Goal: Transaction & Acquisition: Purchase product/service

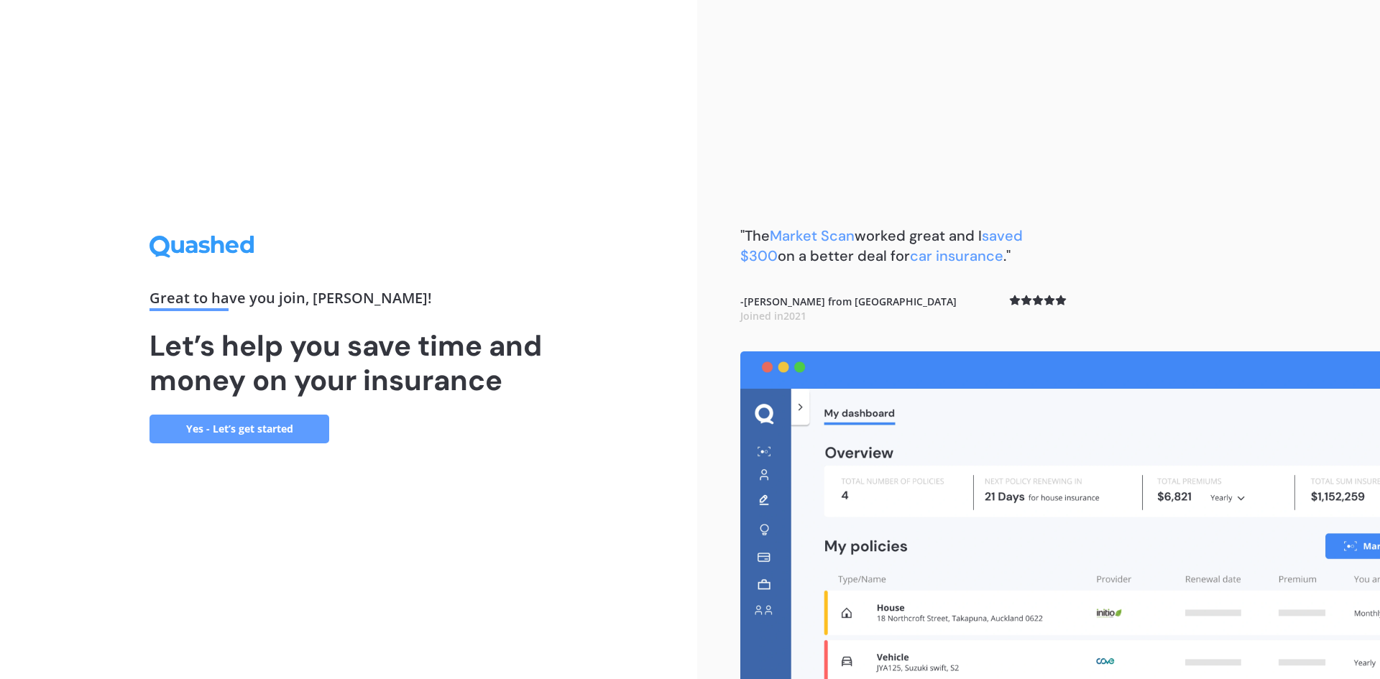
click at [233, 429] on link "Yes - Let’s get started" at bounding box center [239, 429] width 180 height 29
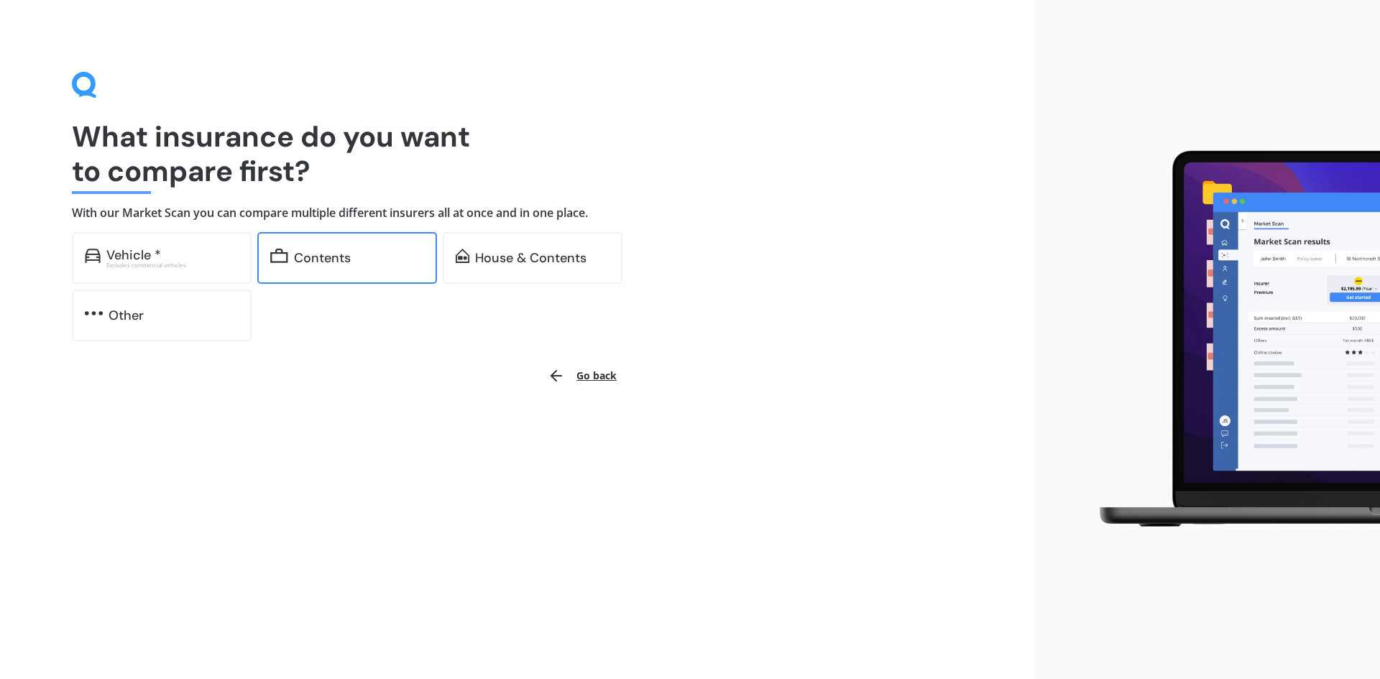
click at [325, 258] on div "Contents" at bounding box center [322, 258] width 57 height 14
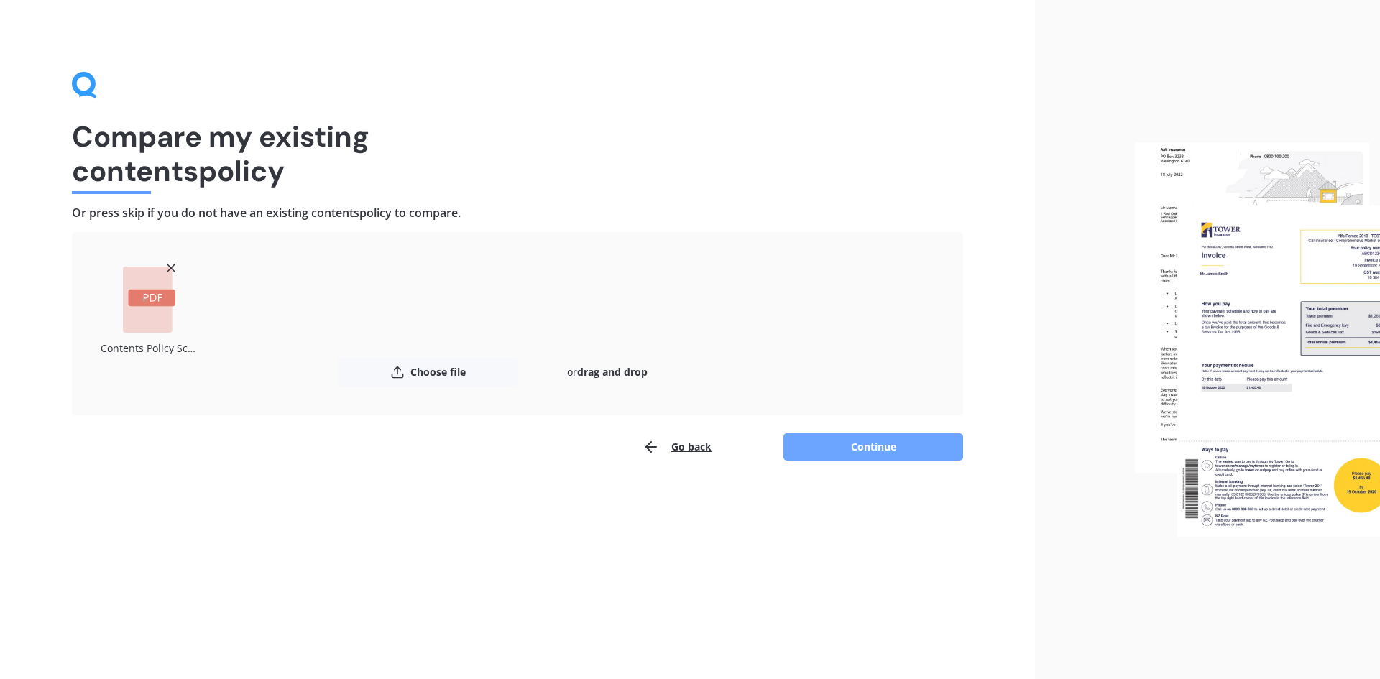
click at [869, 446] on button "Continue" at bounding box center [873, 446] width 180 height 27
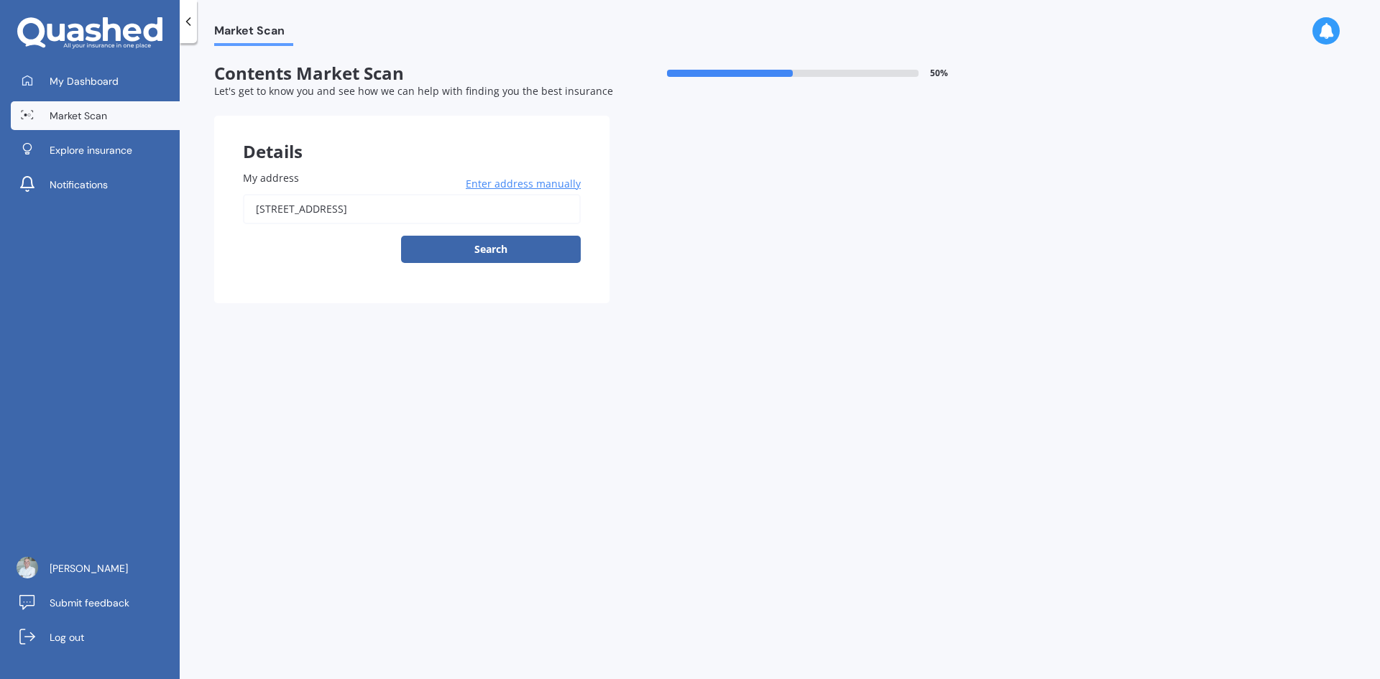
click at [500, 246] on button "Search" at bounding box center [491, 249] width 180 height 27
type input "[STREET_ADDRESS]"
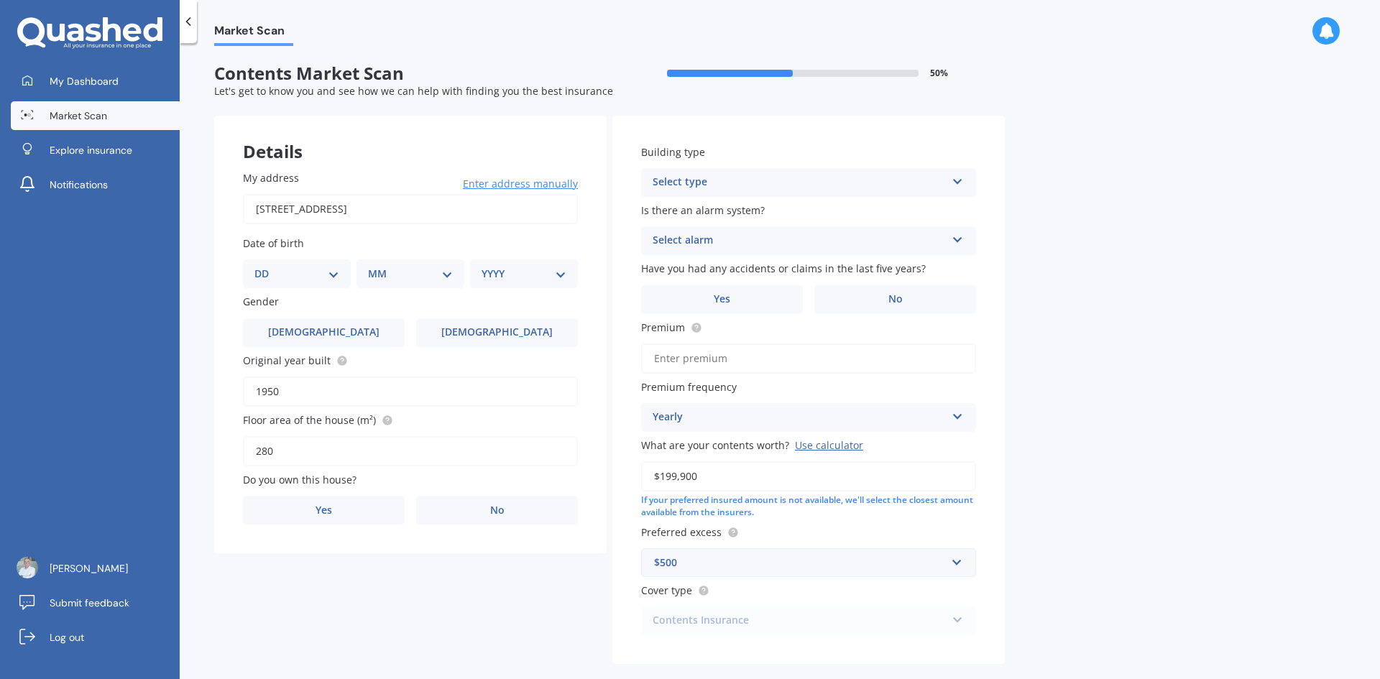
click at [334, 273] on select "DD 01 02 03 04 05 06 07 08 09 10 11 12 13 14 15 16 17 18 19 20 21 22 23 24 25 2…" at bounding box center [296, 274] width 85 height 16
select select "10"
click at [266, 266] on select "DD 01 02 03 04 05 06 07 08 09 10 11 12 13 14 15 16 17 18 19 20 21 22 23 24 25 2…" at bounding box center [296, 274] width 85 height 16
click at [445, 272] on select "MM 01 02 03 04 05 06 07 08 09 10 11 12" at bounding box center [413, 274] width 79 height 16
select select "04"
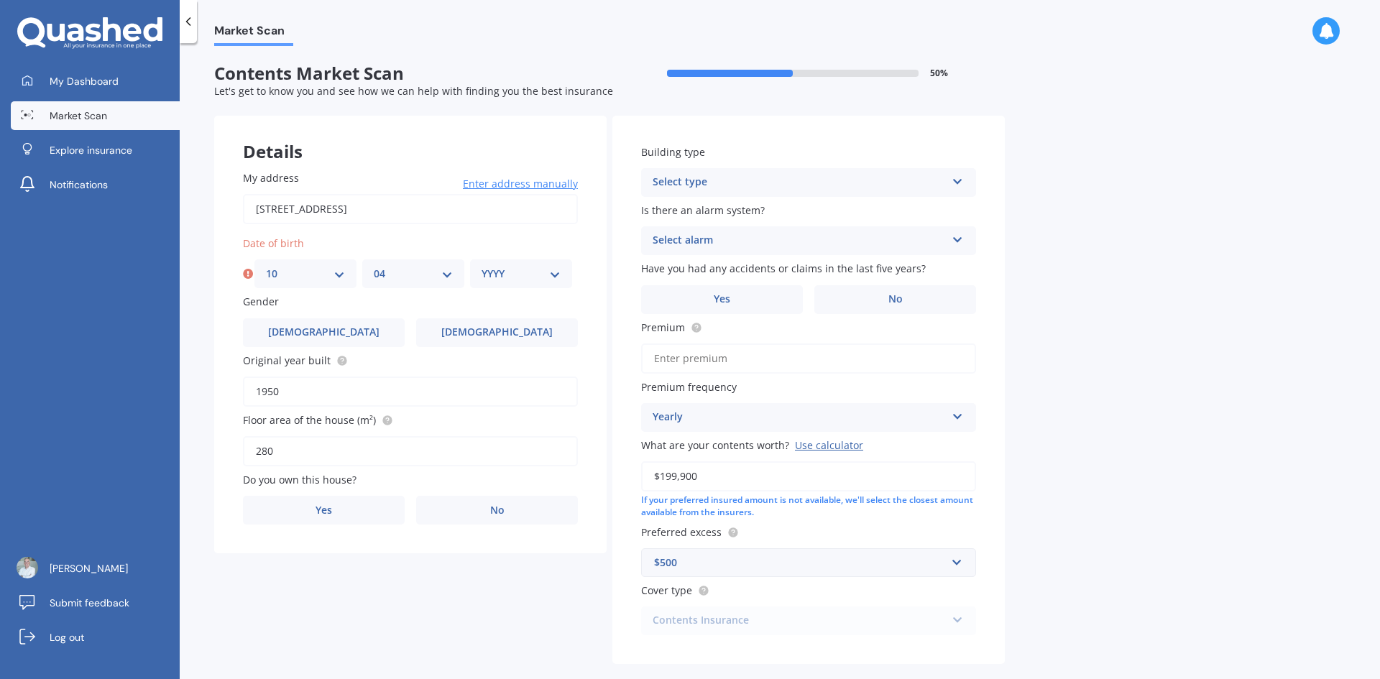
click at [374, 266] on select "MM 01 02 03 04 05 06 07 08 09 10 11 12" at bounding box center [413, 274] width 79 height 16
click at [558, 272] on select "YYYY 2009 2008 2007 2006 2005 2004 2003 2002 2001 2000 1999 1998 1997 1996 1995…" at bounding box center [520, 274] width 79 height 16
select select "1965"
click at [481, 266] on select "YYYY 2009 2008 2007 2006 2005 2004 2003 2002 2001 2000 1999 1998 1997 1996 1995…" at bounding box center [520, 274] width 79 height 16
click at [317, 332] on span "[DEMOGRAPHIC_DATA]" at bounding box center [324, 332] width 114 height 12
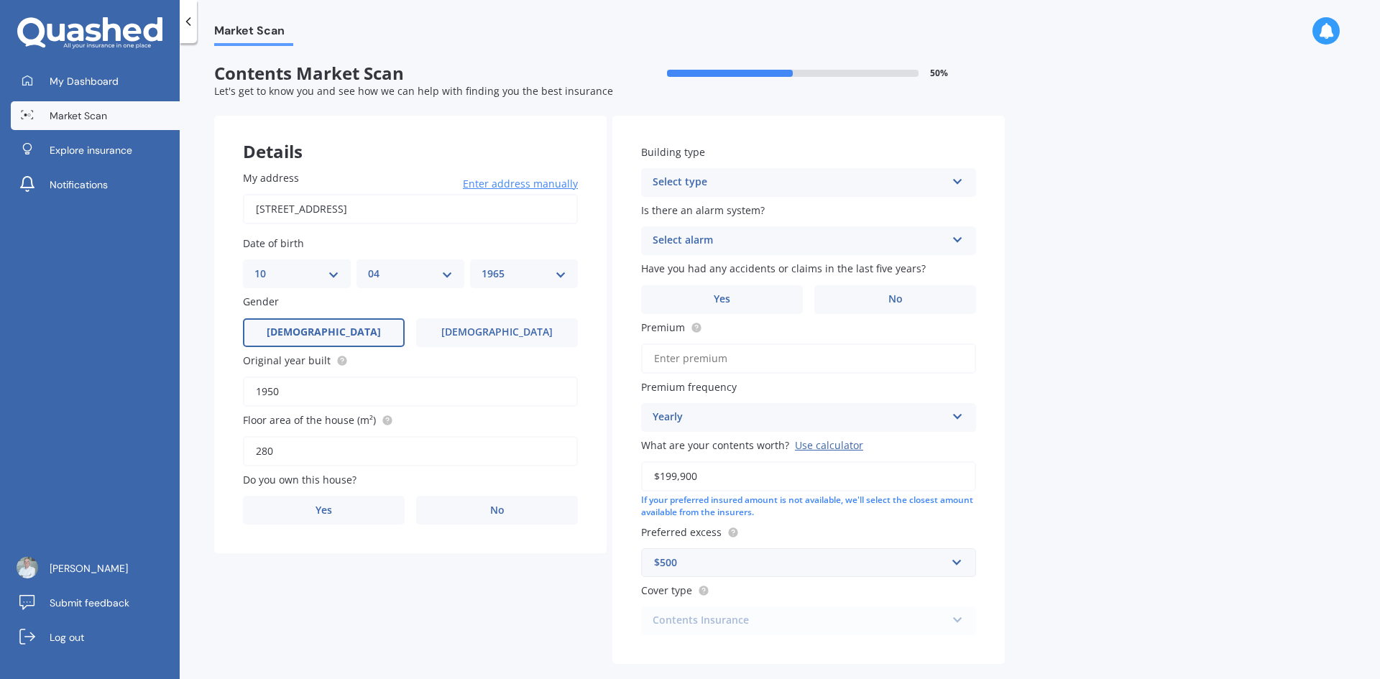
click at [0, 0] on input "[DEMOGRAPHIC_DATA]" at bounding box center [0, 0] width 0 height 0
click at [329, 508] on span "Yes" at bounding box center [323, 510] width 17 height 12
click at [0, 0] on input "Yes" at bounding box center [0, 0] width 0 height 0
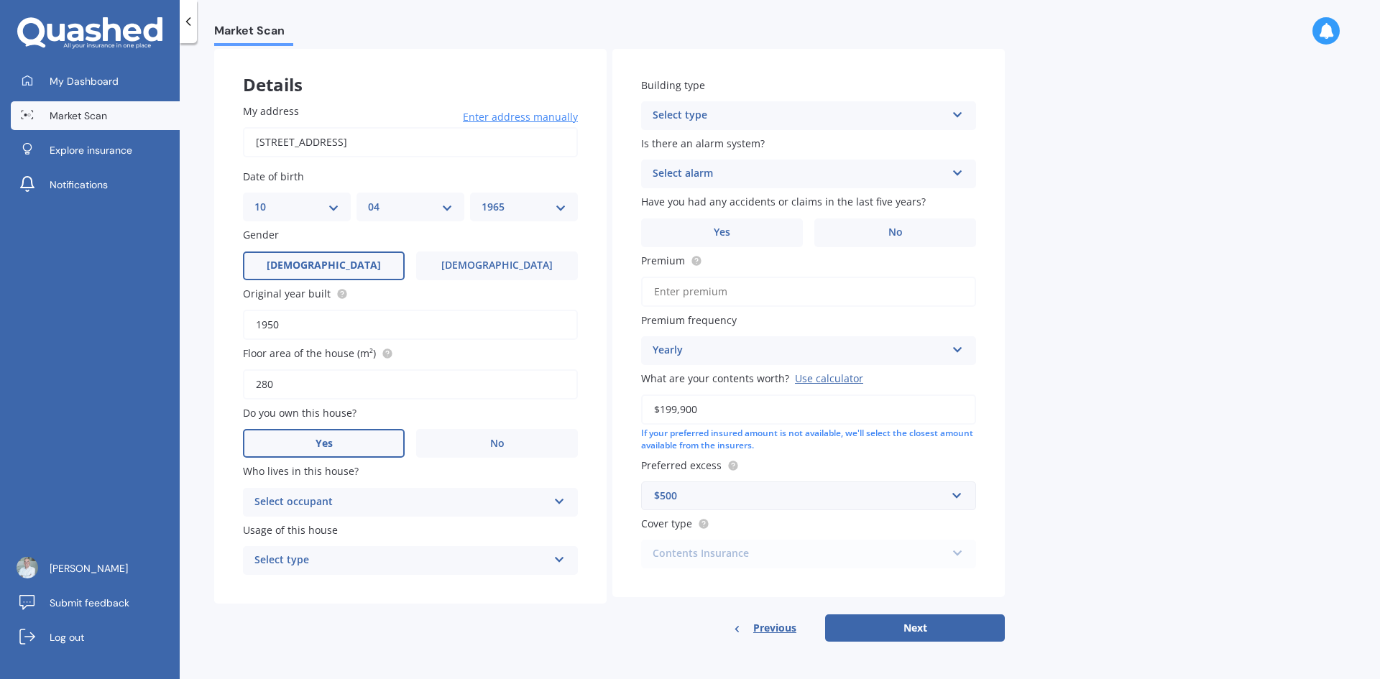
click at [562, 497] on icon at bounding box center [559, 499] width 12 height 10
click at [261, 527] on span "Owner" at bounding box center [271, 530] width 32 height 14
click at [556, 558] on icon at bounding box center [559, 557] width 12 height 10
click at [291, 588] on span "Permanent" at bounding box center [282, 588] width 55 height 14
click at [954, 113] on icon at bounding box center [957, 112] width 12 height 10
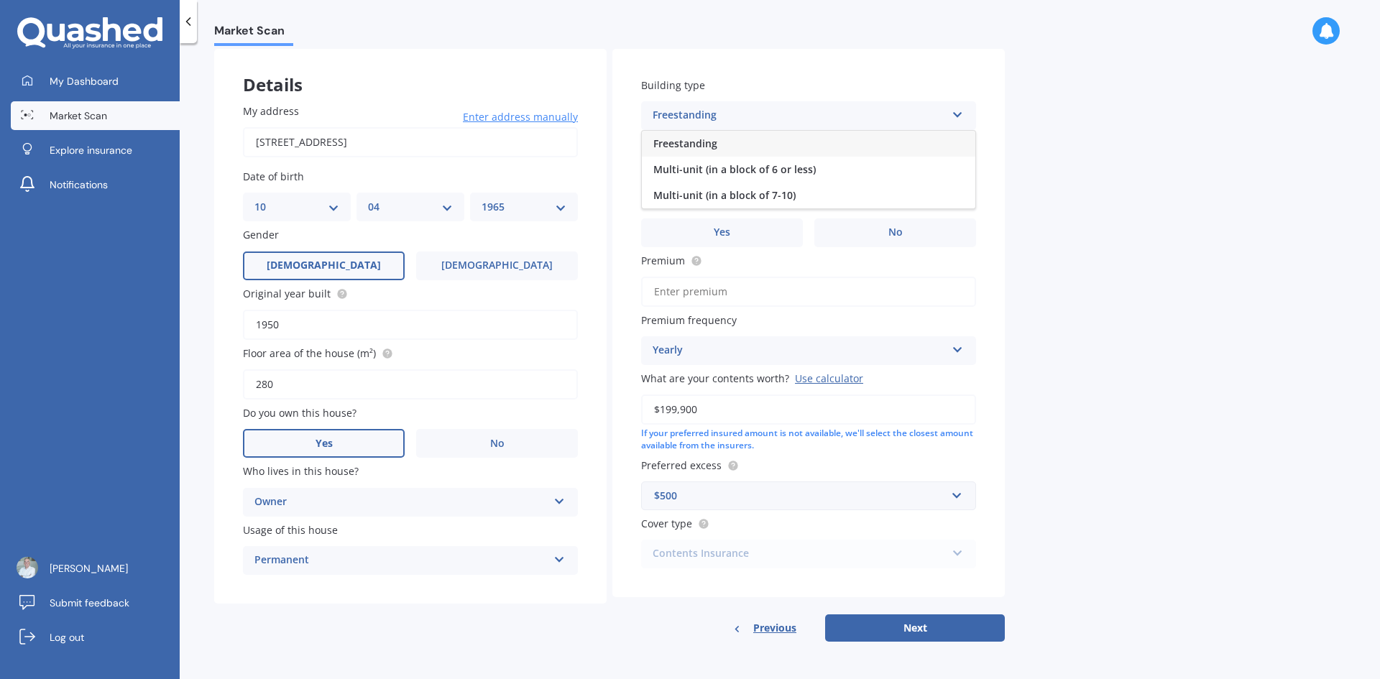
click at [693, 142] on span "Freestanding" at bounding box center [685, 144] width 64 height 14
click at [960, 169] on icon at bounding box center [957, 170] width 12 height 10
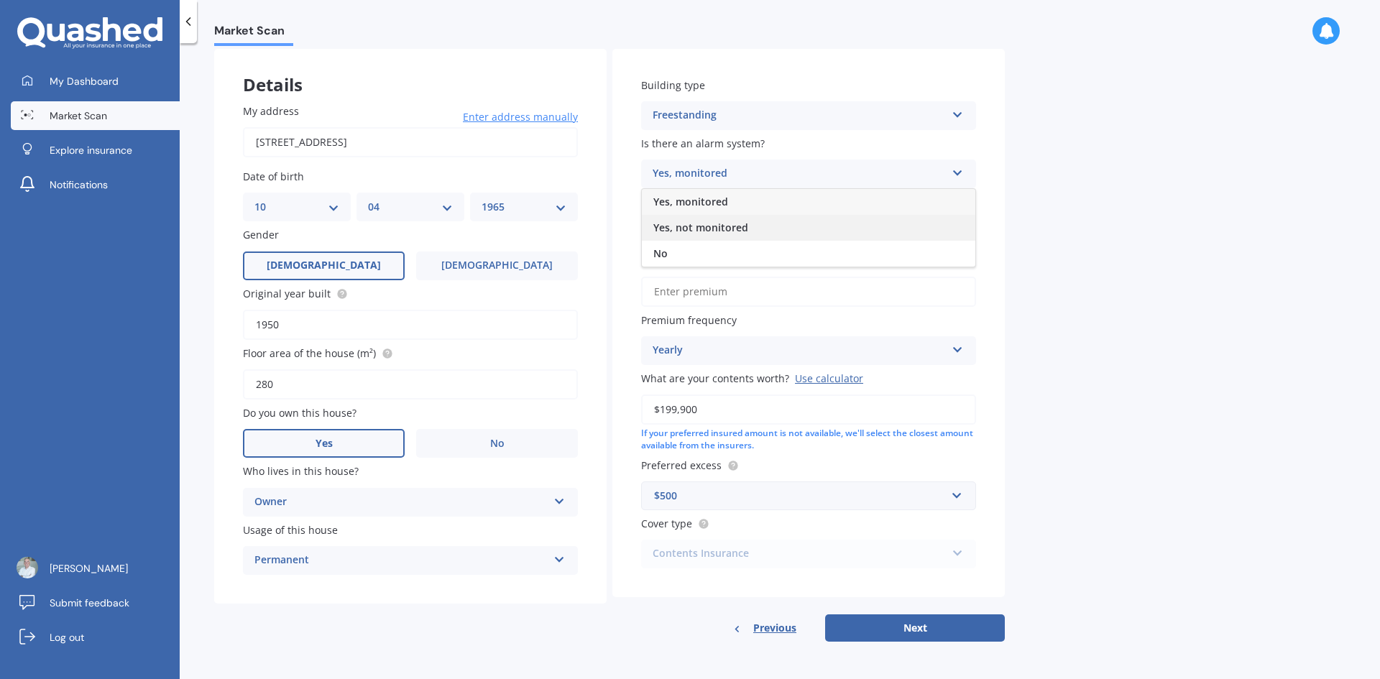
click at [698, 222] on span "Yes, not monitored" at bounding box center [700, 228] width 95 height 14
click at [885, 231] on label "No" at bounding box center [895, 232] width 162 height 29
click at [0, 0] on input "No" at bounding box center [0, 0] width 0 height 0
click at [742, 292] on input "Premium" at bounding box center [808, 292] width 335 height 30
click at [715, 293] on input "Premium" at bounding box center [808, 292] width 335 height 30
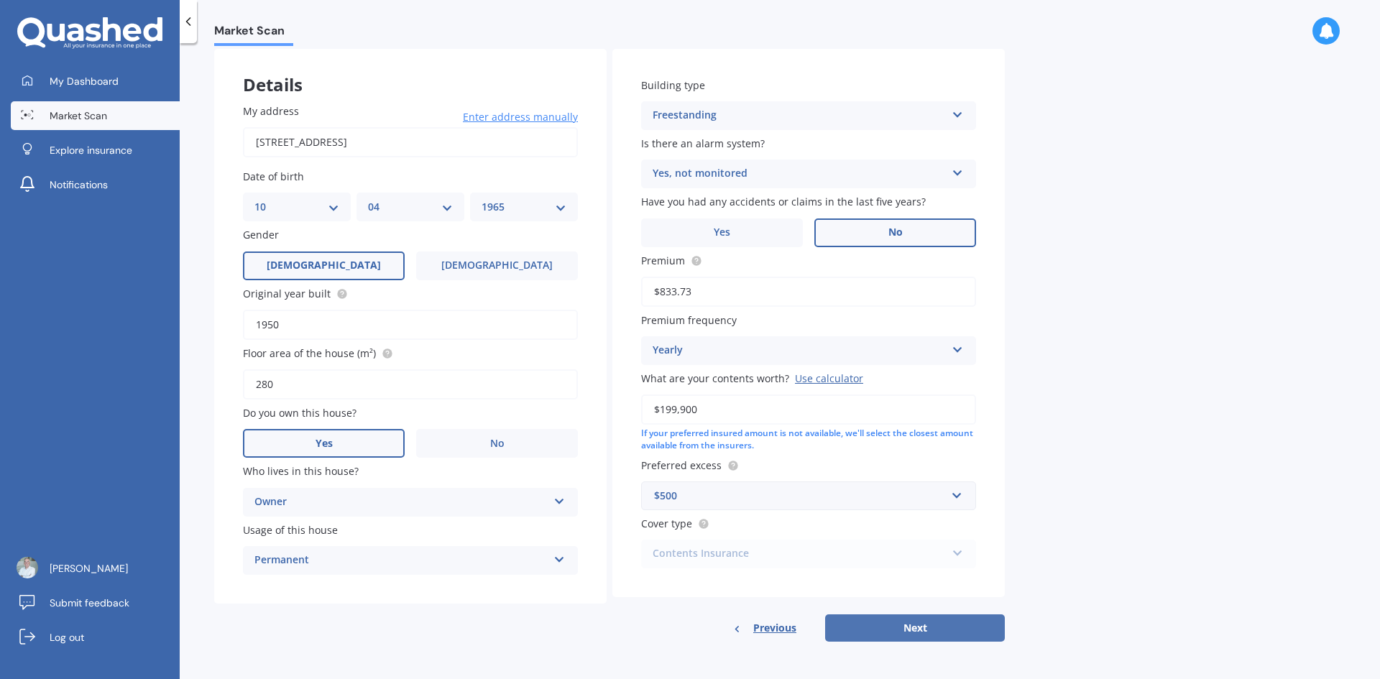
type input "$833.73"
click at [915, 629] on button "Next" at bounding box center [915, 627] width 180 height 27
select select "10"
select select "04"
select select "1965"
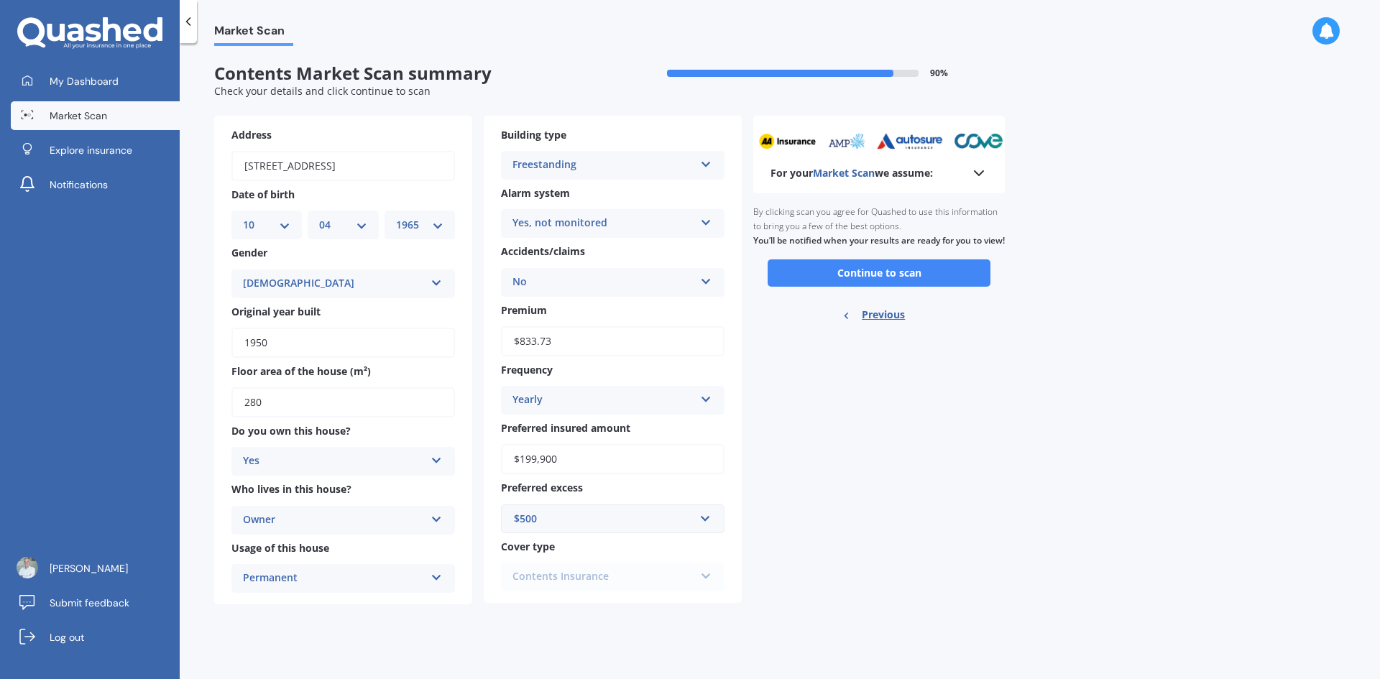
scroll to position [0, 0]
click at [876, 285] on button "Continue to scan" at bounding box center [878, 272] width 223 height 27
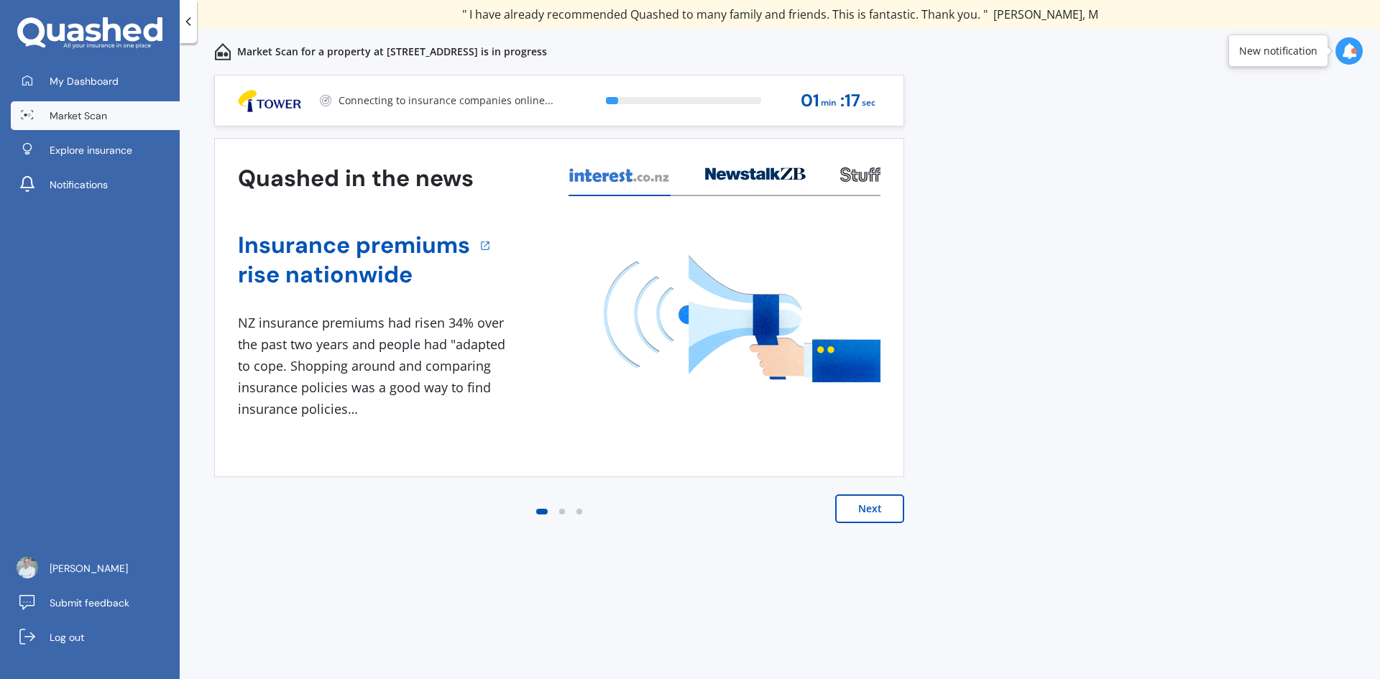
click at [872, 512] on button "Next" at bounding box center [869, 508] width 69 height 29
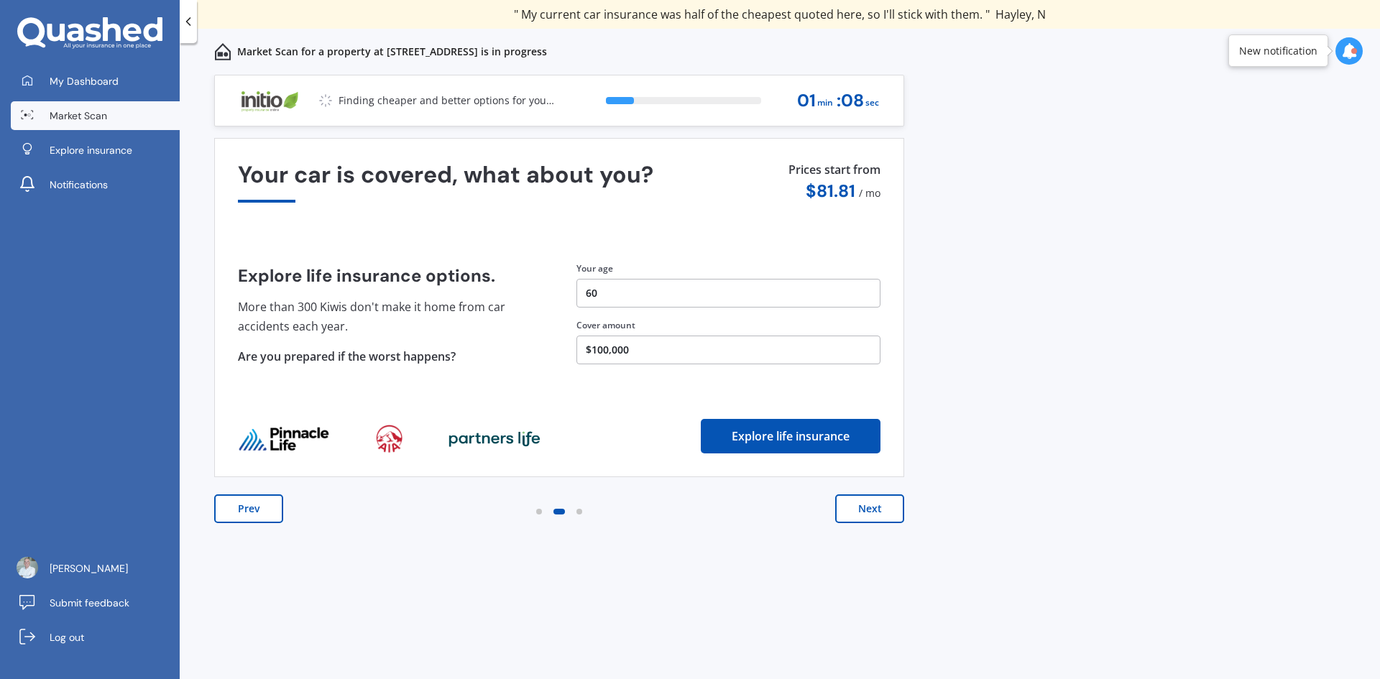
click at [872, 507] on button "Next" at bounding box center [869, 508] width 69 height 29
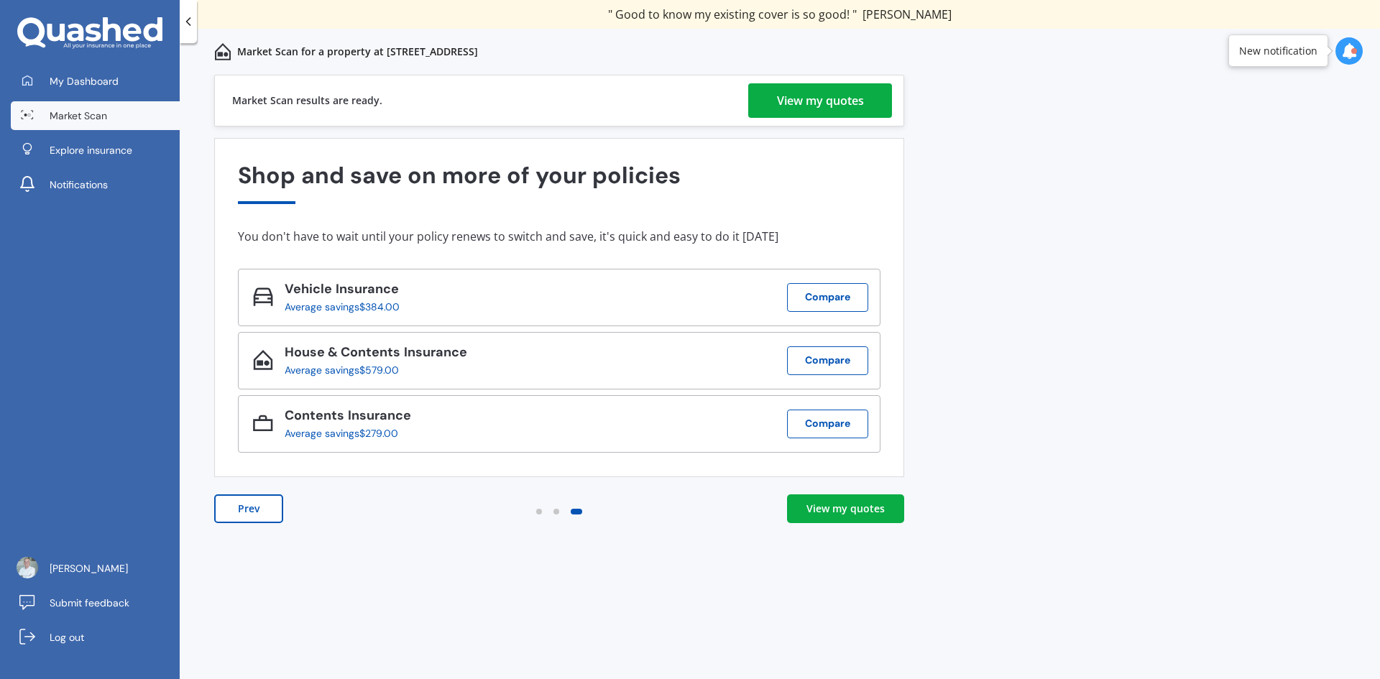
click at [812, 98] on div "View my quotes" at bounding box center [820, 100] width 87 height 34
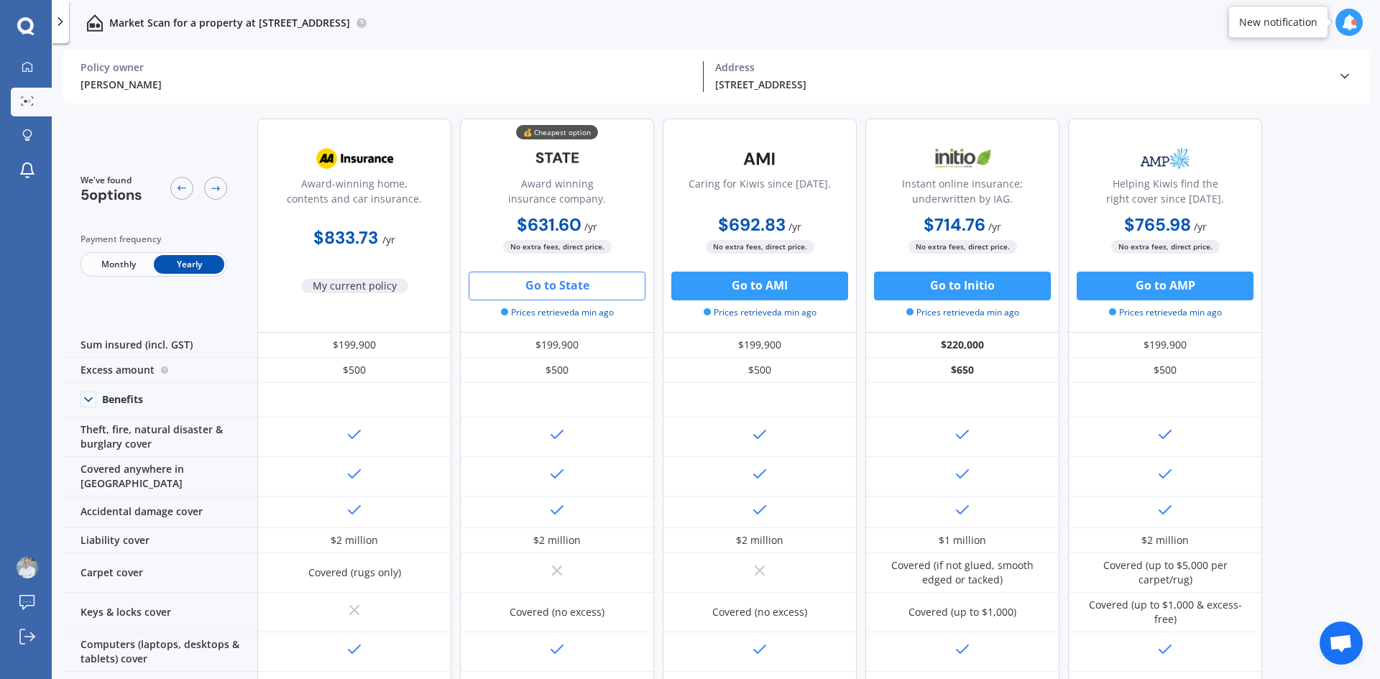
click at [553, 285] on button "Go to State" at bounding box center [556, 286] width 177 height 29
